Goal: Check status: Check status

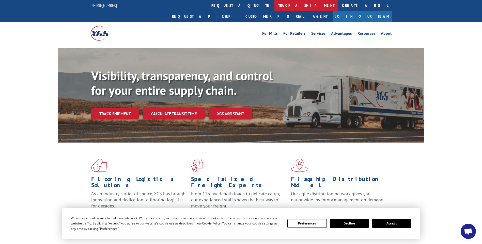
click at [274, 5] on link "track a shipment" at bounding box center [306, 5] width 64 height 11
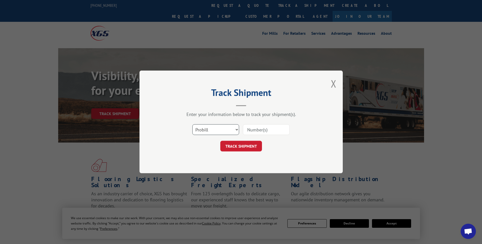
click at [233, 133] on select "Select category... Probill BOL PO" at bounding box center [215, 130] width 47 height 11
click at [266, 129] on input at bounding box center [266, 130] width 47 height 11
drag, startPoint x: 234, startPoint y: 132, endPoint x: 232, endPoint y: 131, distance: 2.7
click at [232, 131] on select "Select category... Probill BOL PO" at bounding box center [215, 130] width 47 height 11
select select "po"
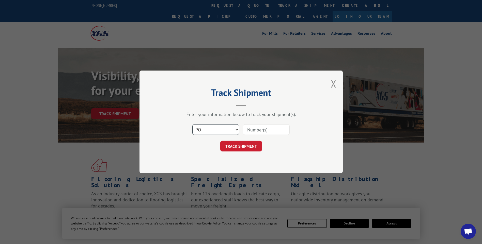
click at [192, 125] on select "Select category... Probill BOL PO" at bounding box center [215, 130] width 47 height 11
click at [256, 129] on input at bounding box center [266, 130] width 47 height 11
paste input "866495"
type input "866495"
click at [235, 147] on button "TRACK SHIPMENT" at bounding box center [241, 146] width 42 height 11
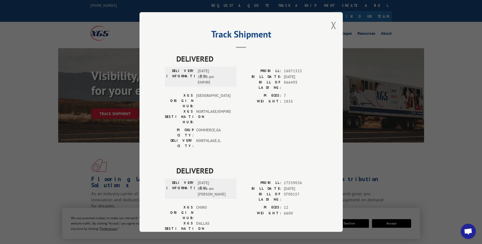
scroll to position [9, 0]
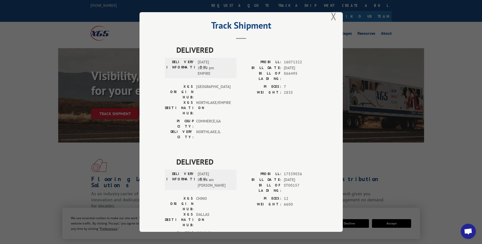
click at [332, 17] on button "Close modal" at bounding box center [334, 16] width 6 height 13
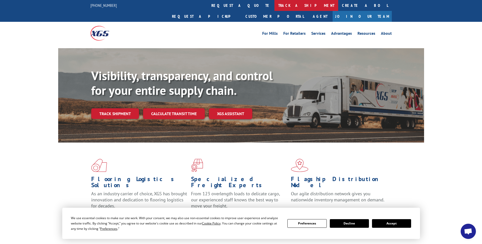
click at [274, 5] on link "track a shipment" at bounding box center [306, 5] width 64 height 11
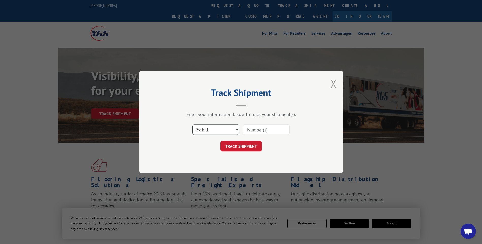
click at [225, 129] on select "Select category... Probill BOL PO" at bounding box center [215, 130] width 47 height 11
select select "po"
click at [192, 125] on select "Select category... Probill BOL PO" at bounding box center [215, 130] width 47 height 11
click at [278, 134] on input at bounding box center [266, 130] width 47 height 11
paste input "866495"
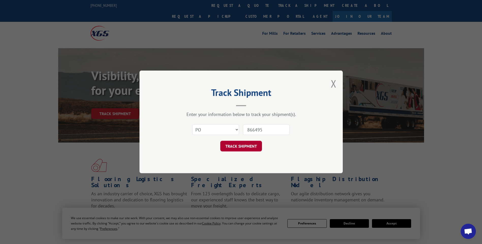
type input "866495"
click at [251, 149] on button "TRACK SHIPMENT" at bounding box center [241, 146] width 42 height 11
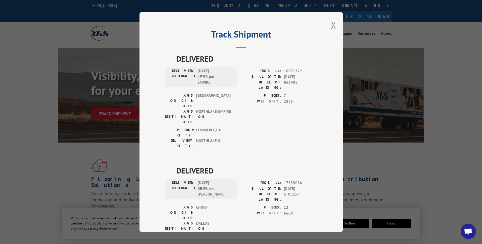
drag, startPoint x: 194, startPoint y: 153, endPoint x: 216, endPoint y: 152, distance: 21.4
click at [216, 180] on div "DELIVERY INFORMATION: [DATE] 08:36 am [PERSON_NAME]" at bounding box center [200, 188] width 69 height 17
drag, startPoint x: 311, startPoint y: 161, endPoint x: 306, endPoint y: 159, distance: 5.3
click at [309, 186] on span "[DATE]" at bounding box center [301, 189] width 34 height 6
click at [287, 192] on span "ST00157" at bounding box center [301, 197] width 34 height 11
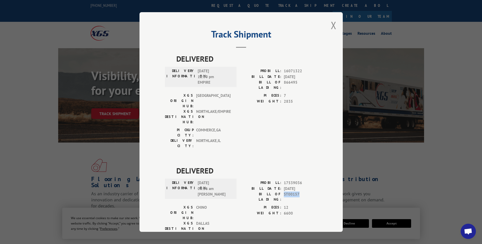
click at [287, 192] on span "ST00157" at bounding box center [301, 197] width 34 height 11
click at [281, 205] on div "PIECES: 12 WEIGHT: 6600" at bounding box center [279, 222] width 76 height 35
